Goal: Transaction & Acquisition: Purchase product/service

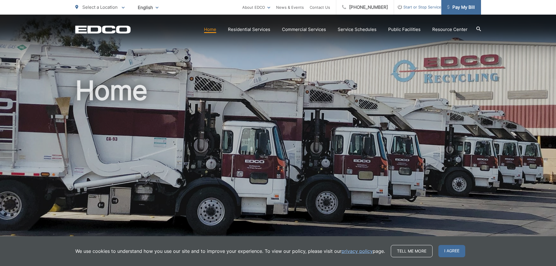
click at [452, 11] on link "Pay My Bill" at bounding box center [462, 7] width 40 height 15
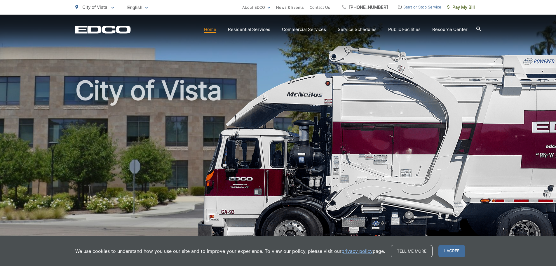
scroll to position [107, 0]
click at [461, 9] on span "Pay My Bill" at bounding box center [461, 7] width 28 height 7
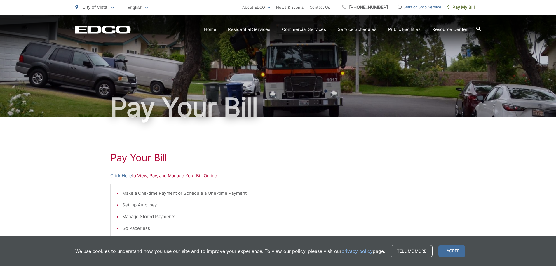
scroll to position [107, 0]
click at [123, 177] on link "Click Here" at bounding box center [121, 175] width 22 height 7
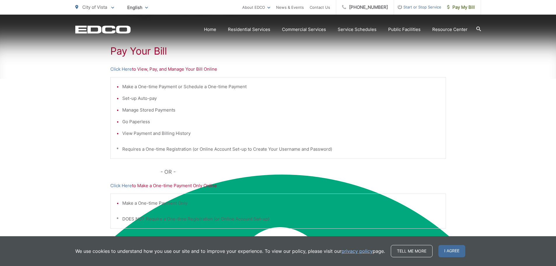
scroll to position [117, 0]
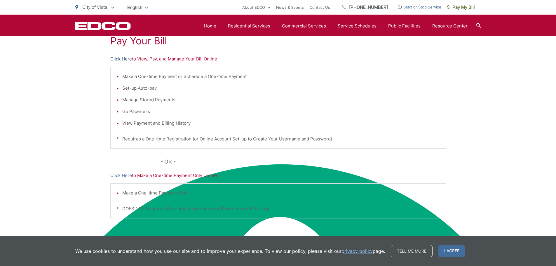
click at [117, 60] on link "Click Here" at bounding box center [121, 58] width 22 height 7
